Goal: Browse casually: Explore the website without a specific task or goal

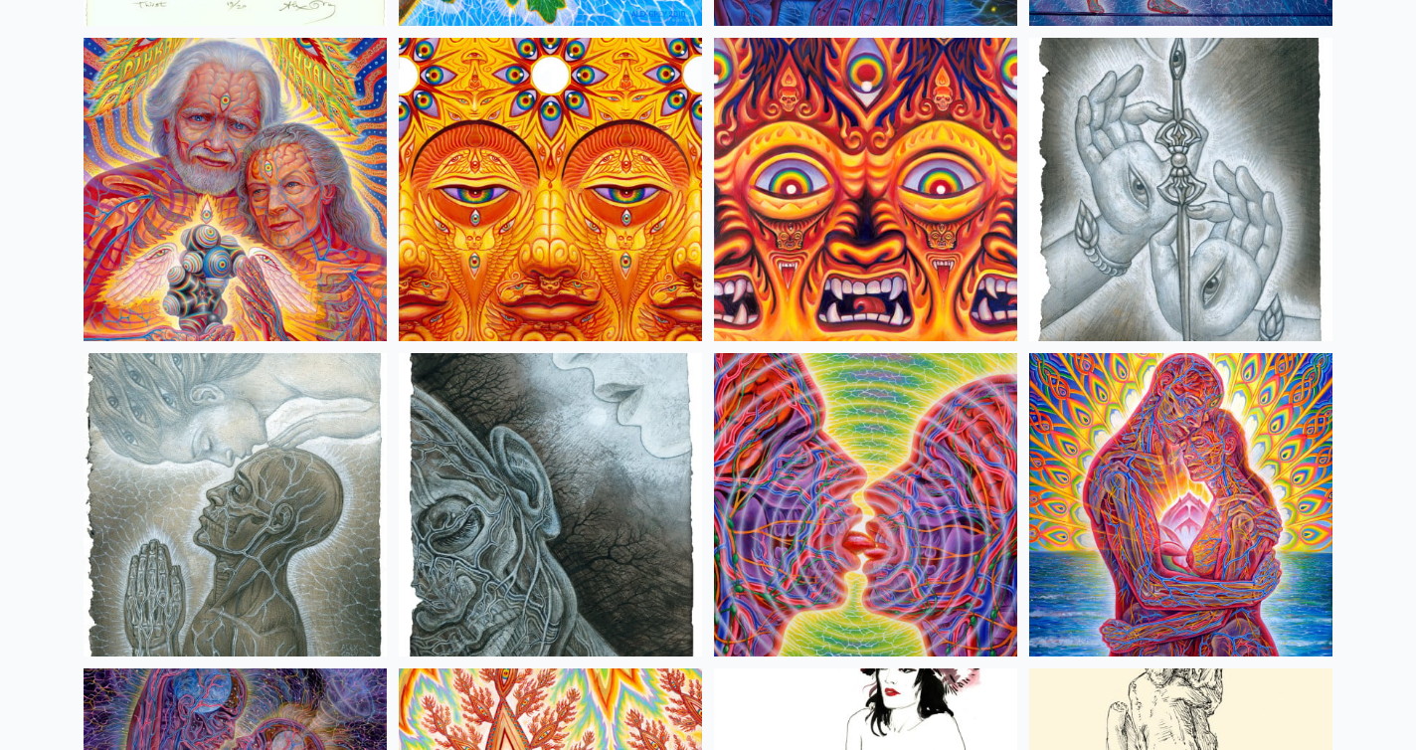
scroll to position [6171, 0]
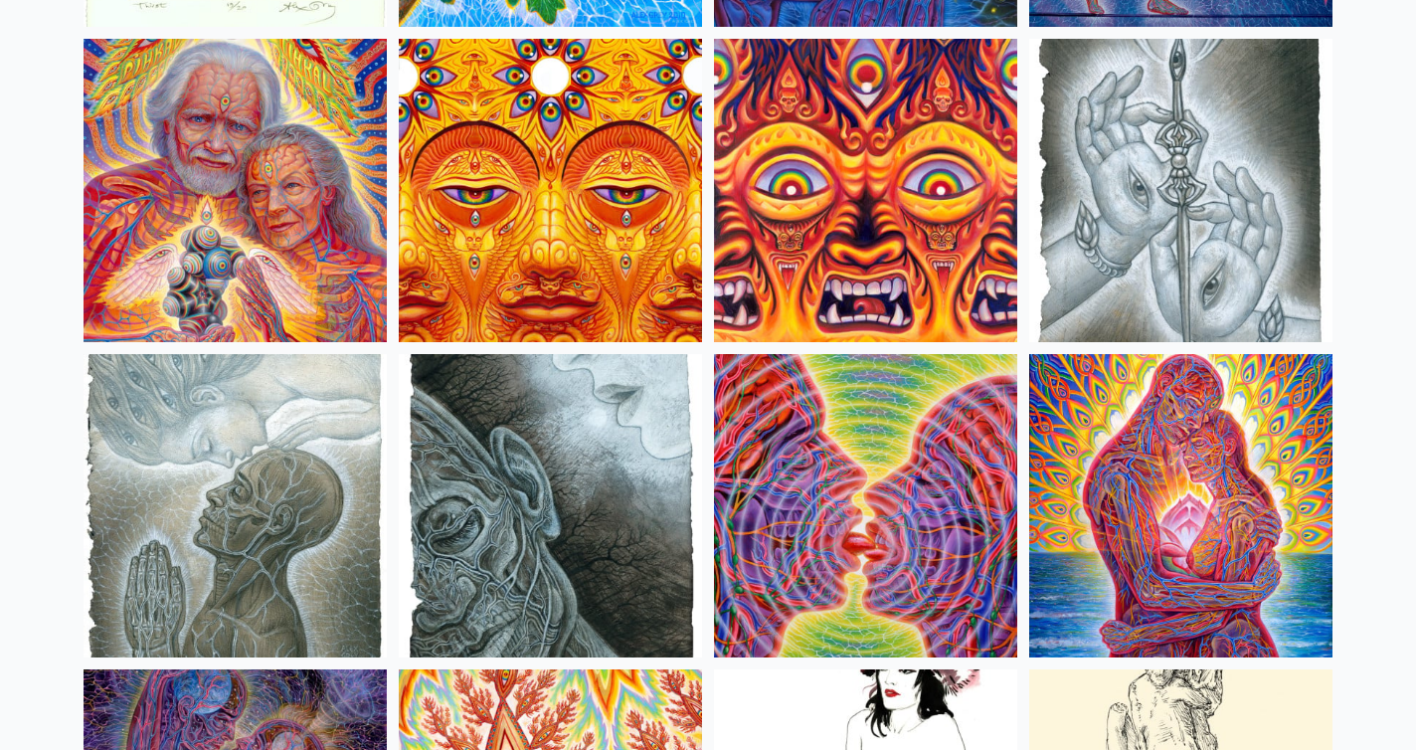
click at [1127, 201] on img at bounding box center [1180, 190] width 303 height 303
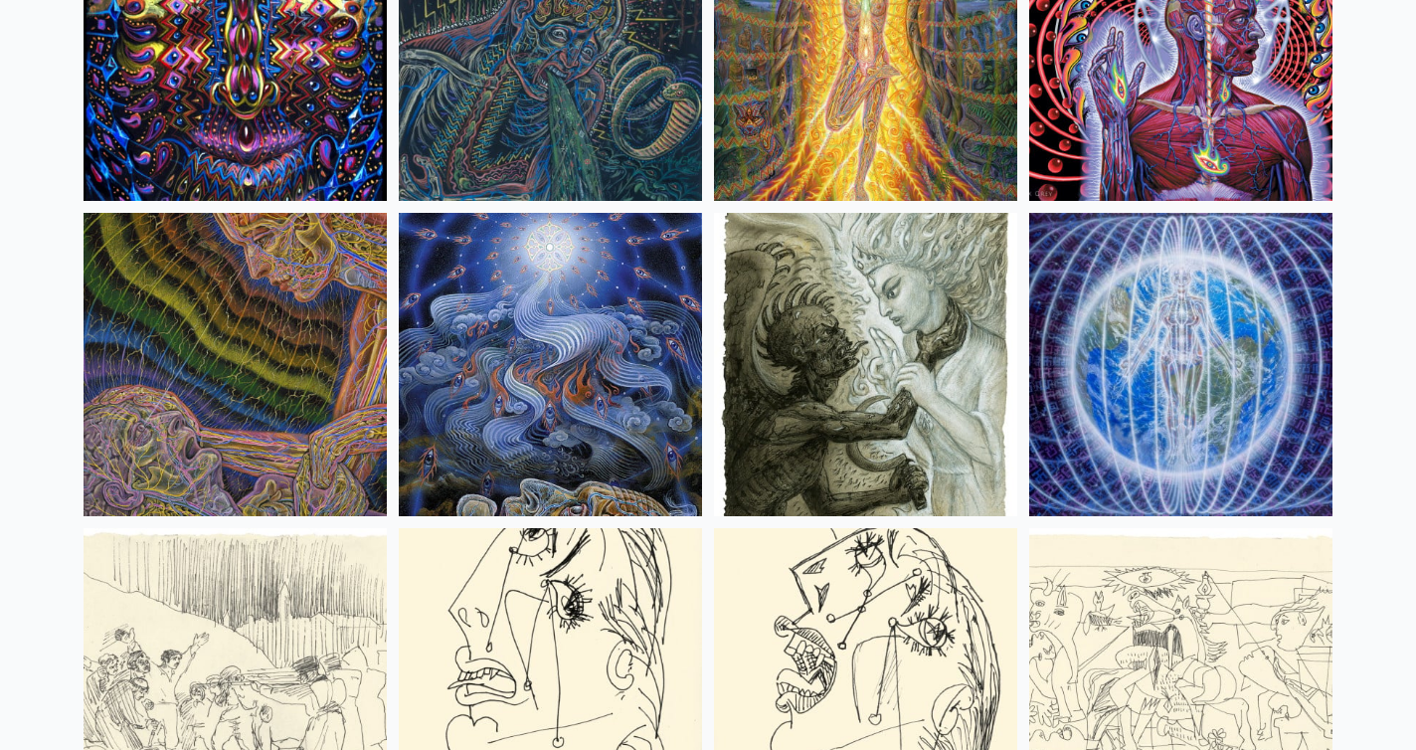
scroll to position [12625, 0]
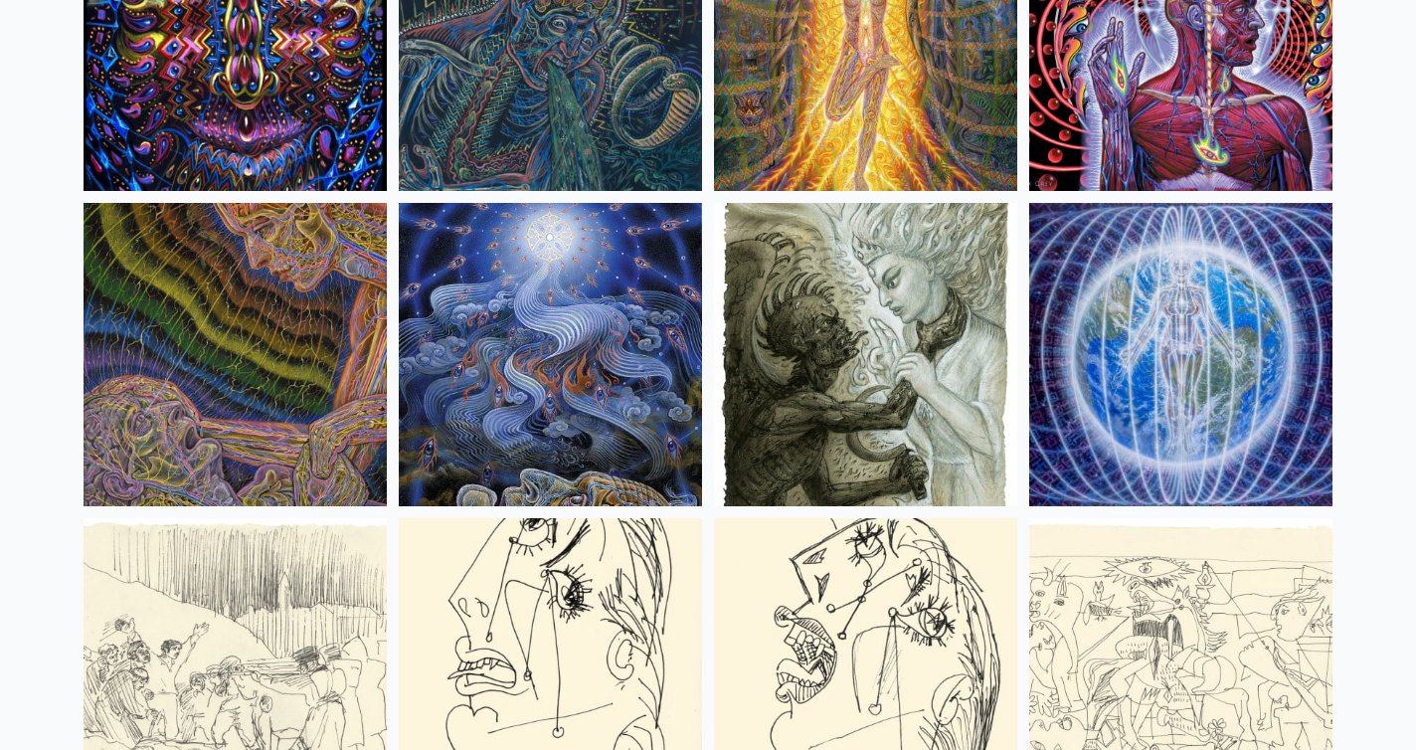
click at [1136, 357] on img at bounding box center [1180, 354] width 303 height 303
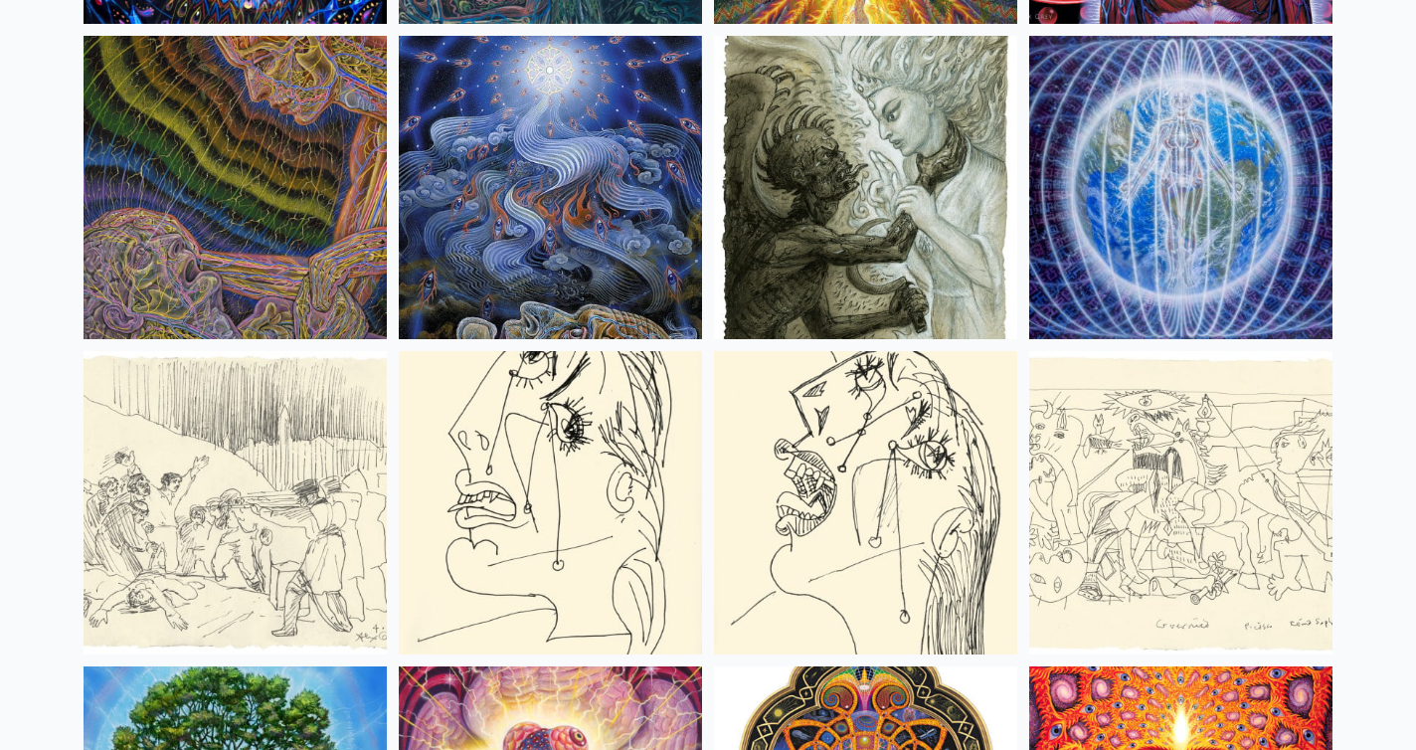
scroll to position [12791, 0]
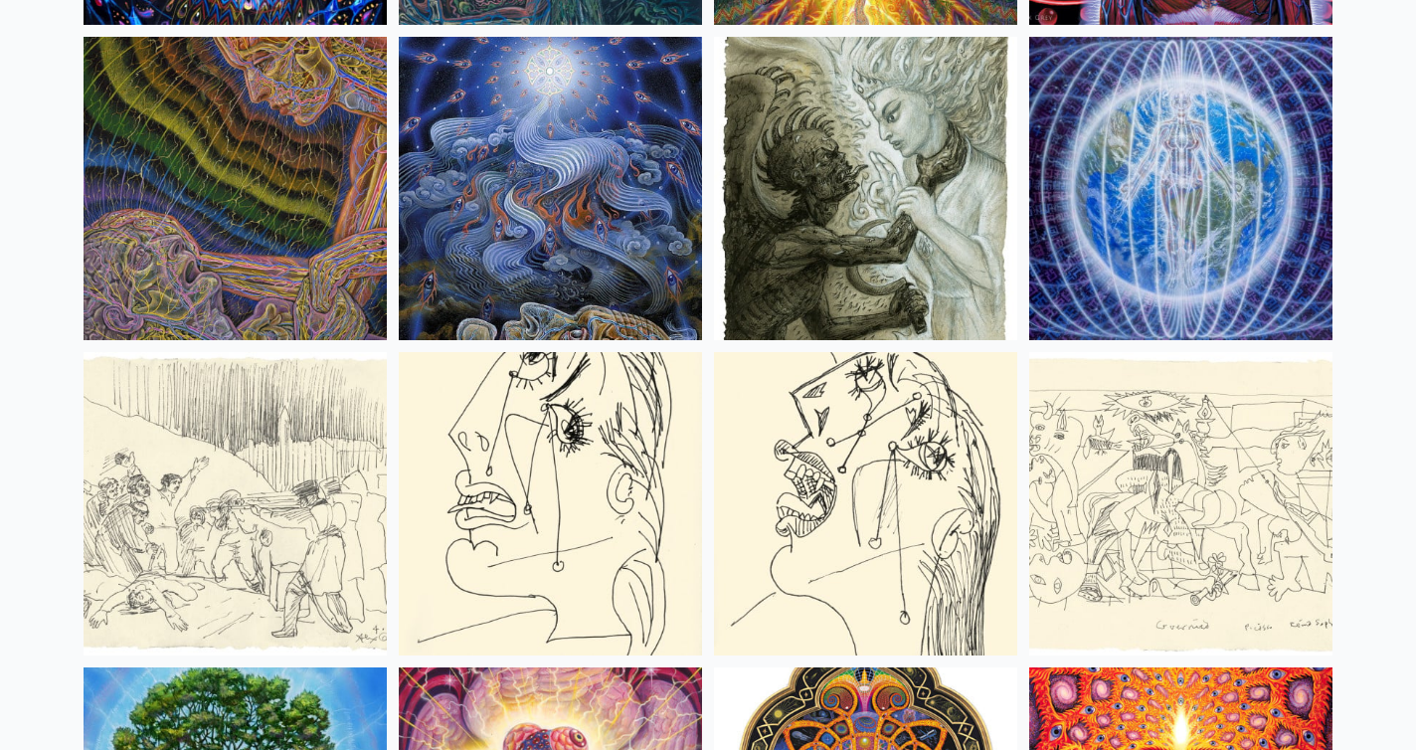
click at [548, 245] on img at bounding box center [550, 188] width 303 height 303
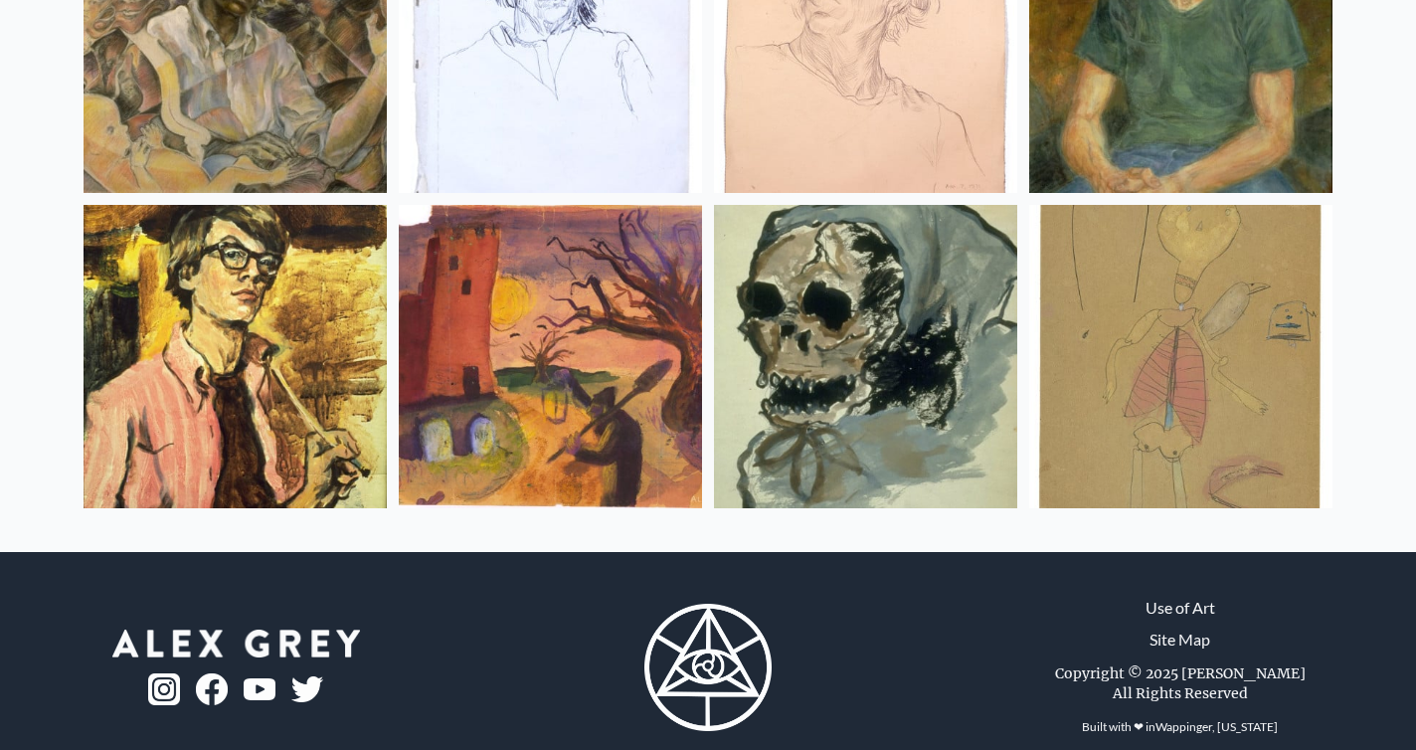
scroll to position [26523, 0]
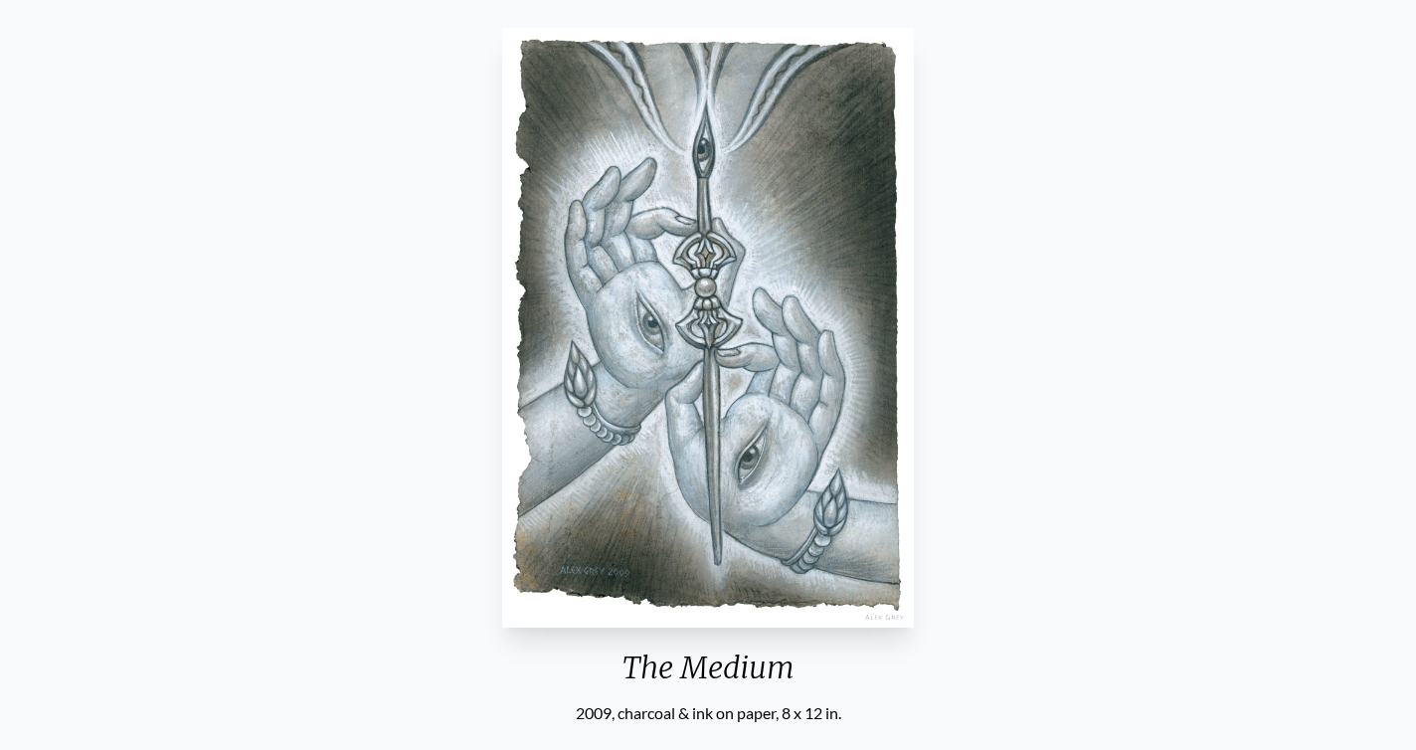
scroll to position [238, 0]
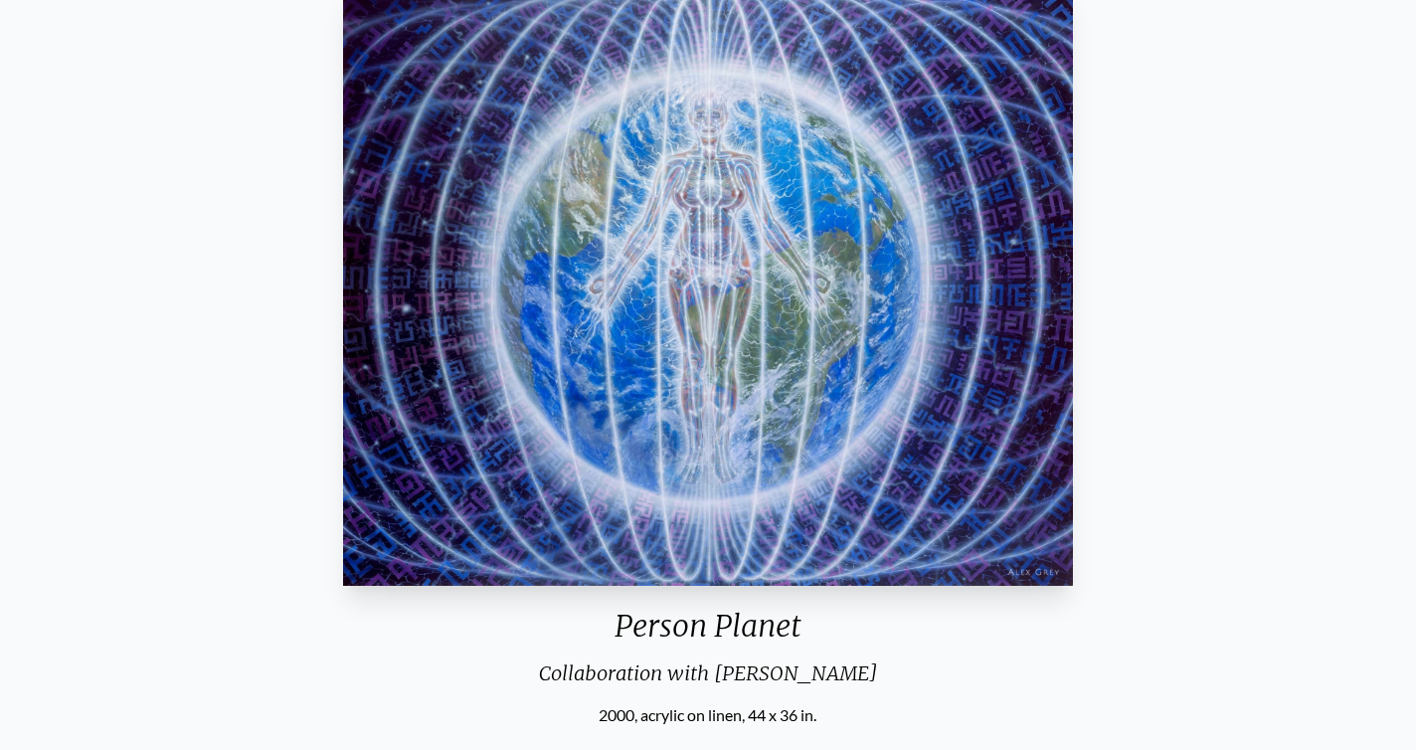
scroll to position [204, 0]
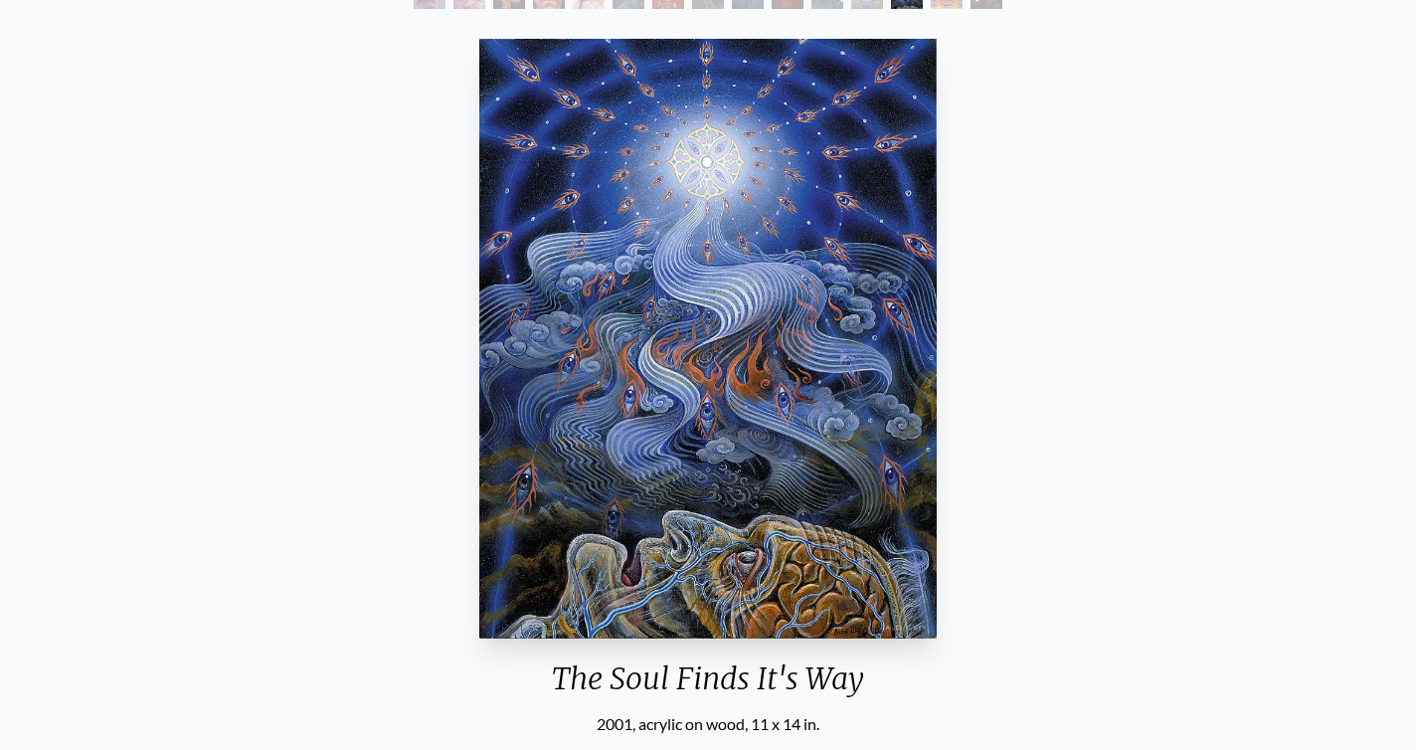
scroll to position [161, 0]
